Goal: Information Seeking & Learning: Find specific fact

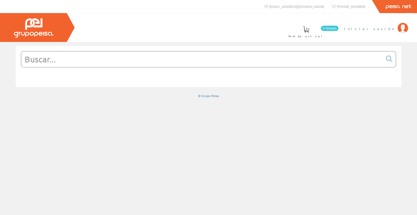
click at [404, 30] on img at bounding box center [403, 28] width 10 height 10
click at [311, 63] on input "text" at bounding box center [202, 59] width 362 height 16
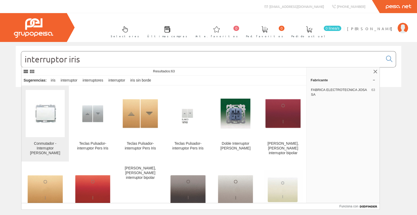
type input "interruptor iris"
click at [56, 123] on img at bounding box center [45, 113] width 39 height 39
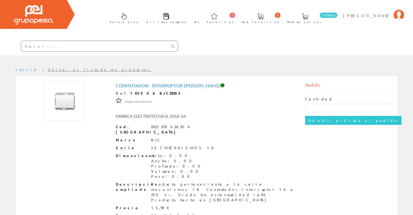
scroll to position [26, 0]
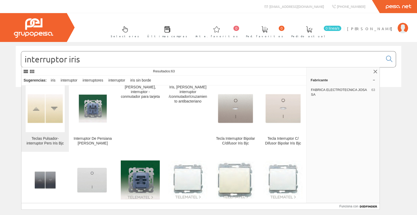
scroll to position [184, 0]
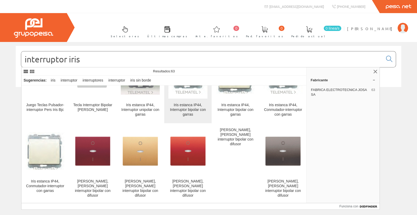
scroll to position [288, 0]
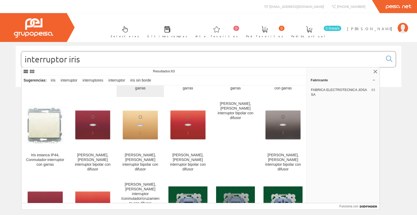
click at [121, 68] on img at bounding box center [140, 48] width 39 height 39
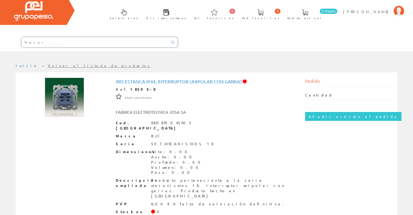
scroll to position [26, 0]
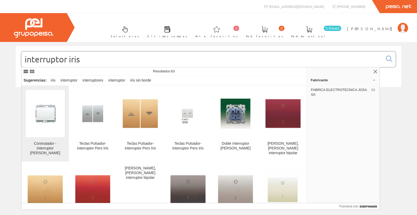
click at [52, 117] on img at bounding box center [45, 113] width 39 height 39
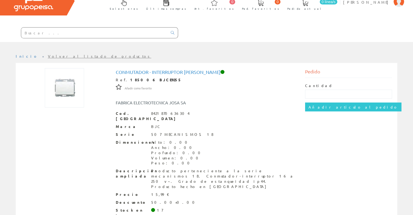
scroll to position [44, 0]
